Goal: Navigation & Orientation: Go to known website

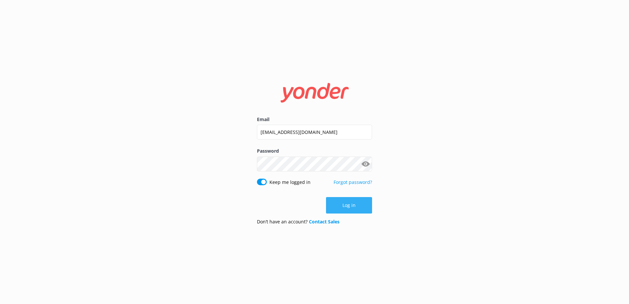
click at [358, 212] on button "Log in" at bounding box center [349, 205] width 46 height 16
